Goal: Information Seeking & Learning: Learn about a topic

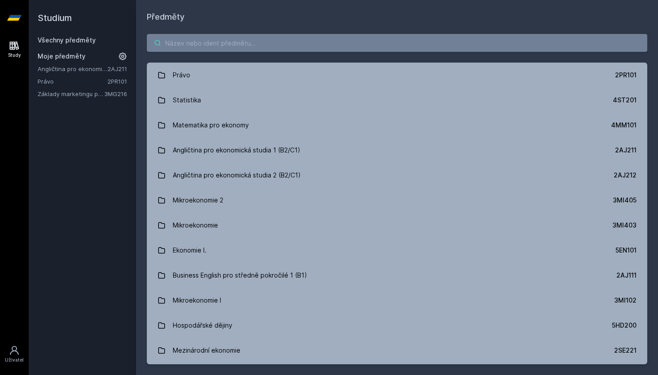
click at [189, 42] on input "search" at bounding box center [397, 43] width 500 height 18
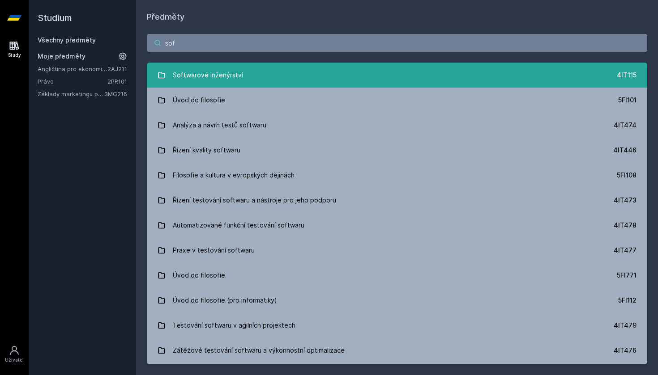
type input "sof"
click at [183, 77] on div "Softwarové inženýrství" at bounding box center [208, 75] width 70 height 18
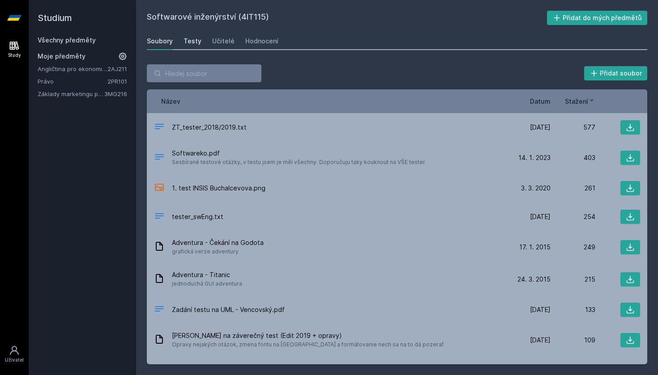
click at [193, 41] on div "Testy" at bounding box center [192, 41] width 18 height 9
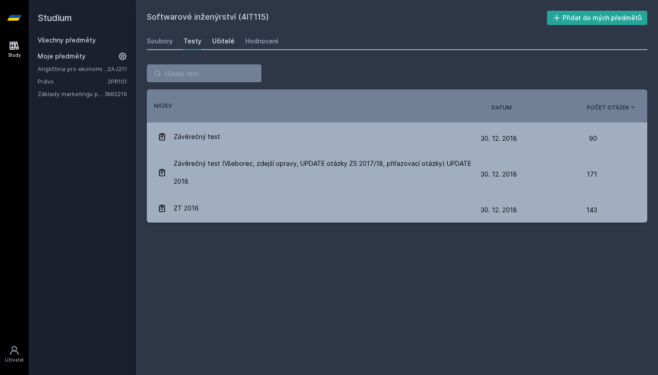
click at [229, 37] on div "Učitelé" at bounding box center [223, 41] width 22 height 9
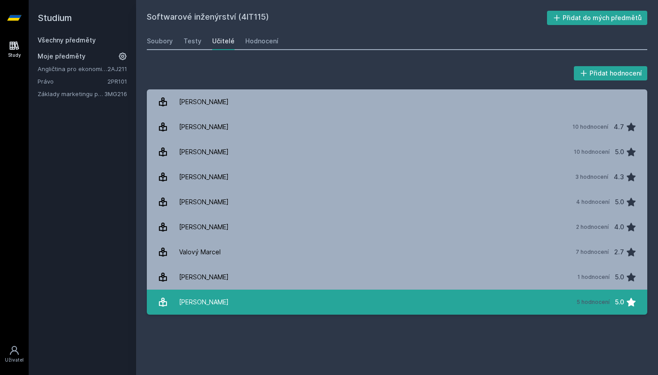
click at [210, 301] on div "[PERSON_NAME]" at bounding box center [204, 302] width 50 height 18
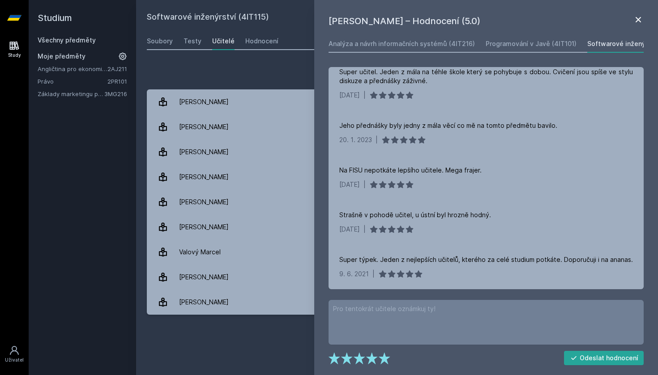
click at [633, 21] on div "[PERSON_NAME] – Hodnocení (5.0)" at bounding box center [485, 20] width 315 height 13
click at [636, 19] on icon at bounding box center [638, 19] width 11 height 11
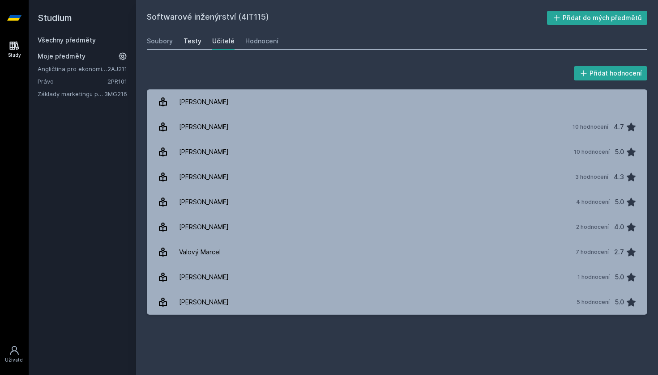
click at [183, 45] on div "Testy" at bounding box center [192, 41] width 18 height 9
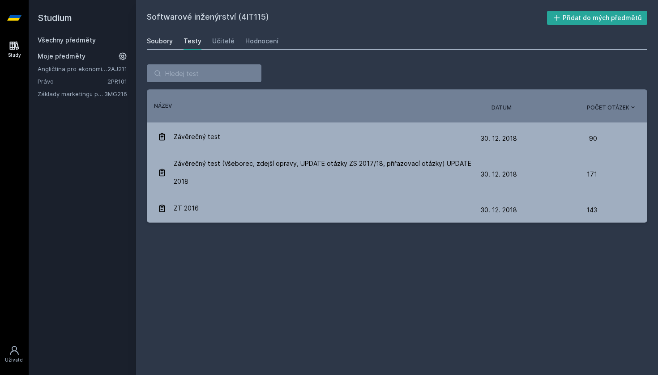
click at [166, 43] on div "Soubory" at bounding box center [160, 41] width 26 height 9
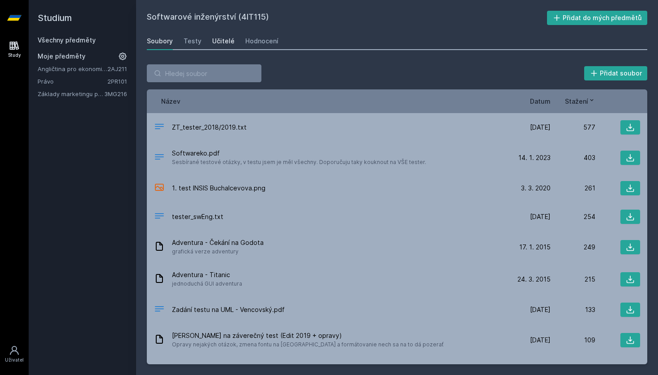
click at [212, 45] on div "Učitelé" at bounding box center [223, 41] width 22 height 9
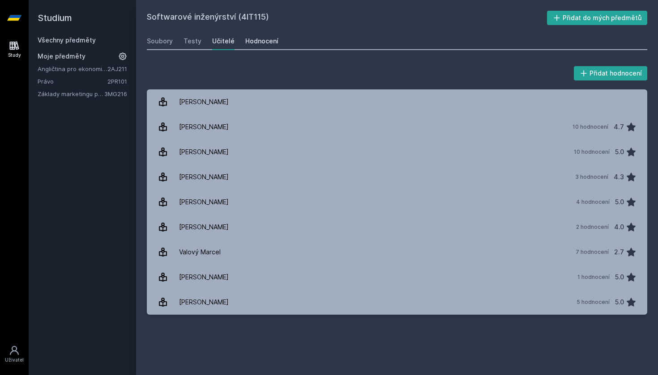
click at [254, 42] on div "Hodnocení" at bounding box center [261, 41] width 33 height 9
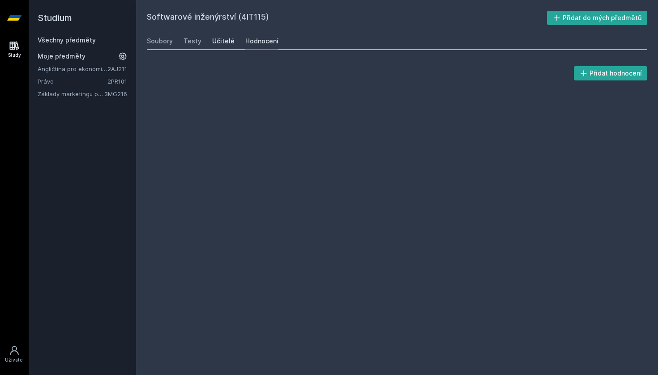
click at [228, 41] on div "Učitelé" at bounding box center [223, 41] width 22 height 9
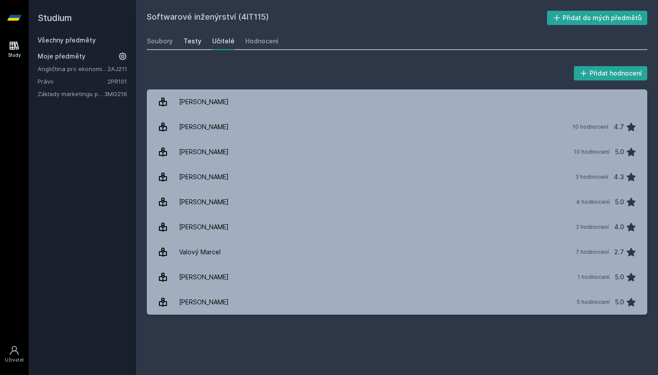
click at [194, 42] on div "Testy" at bounding box center [192, 41] width 18 height 9
